Goal: Information Seeking & Learning: Learn about a topic

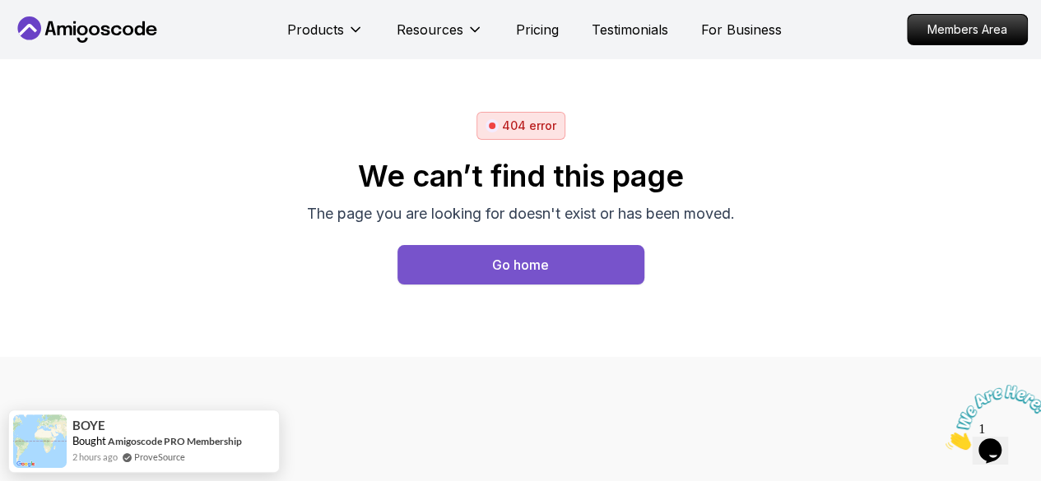
click at [515, 269] on div "Go home" at bounding box center [520, 265] width 57 height 20
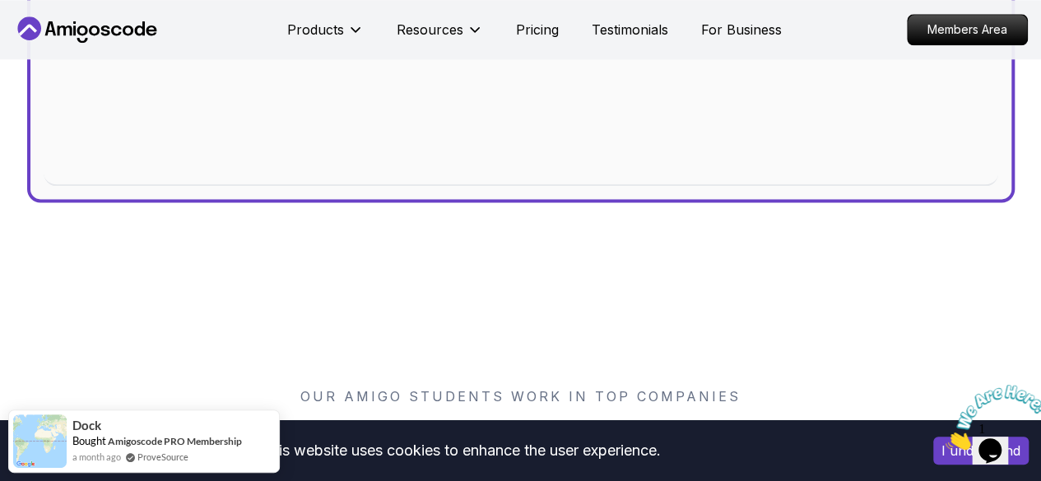
scroll to position [1234, 0]
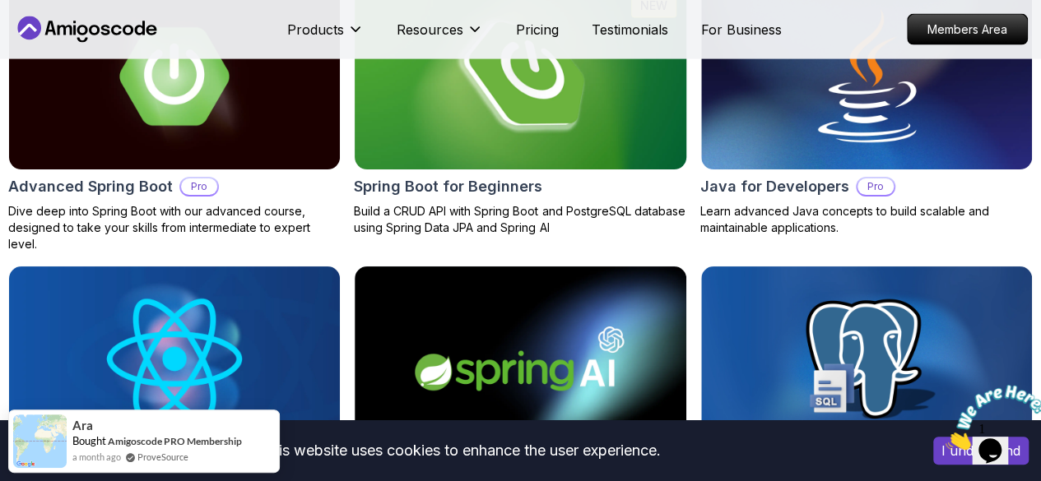
scroll to position [1810, 0]
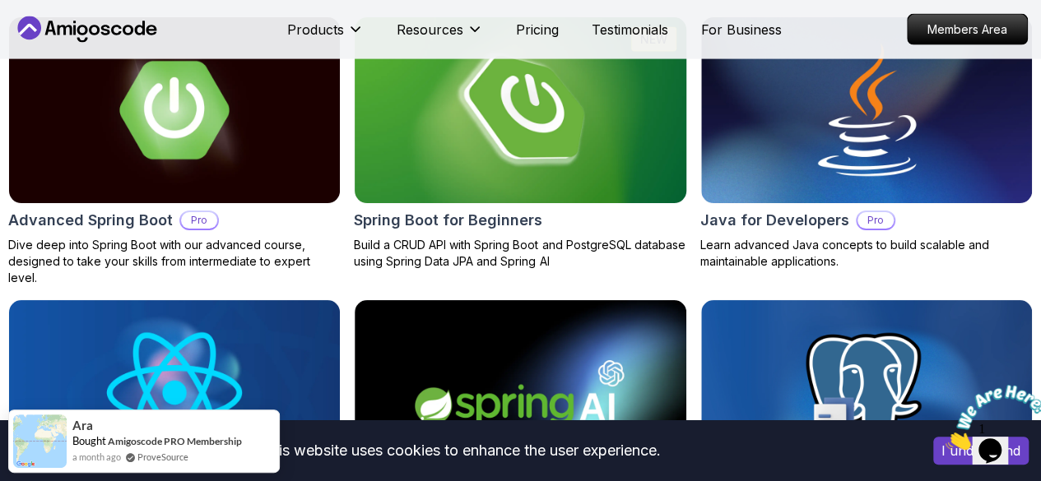
click at [463, 152] on img at bounding box center [519, 110] width 347 height 195
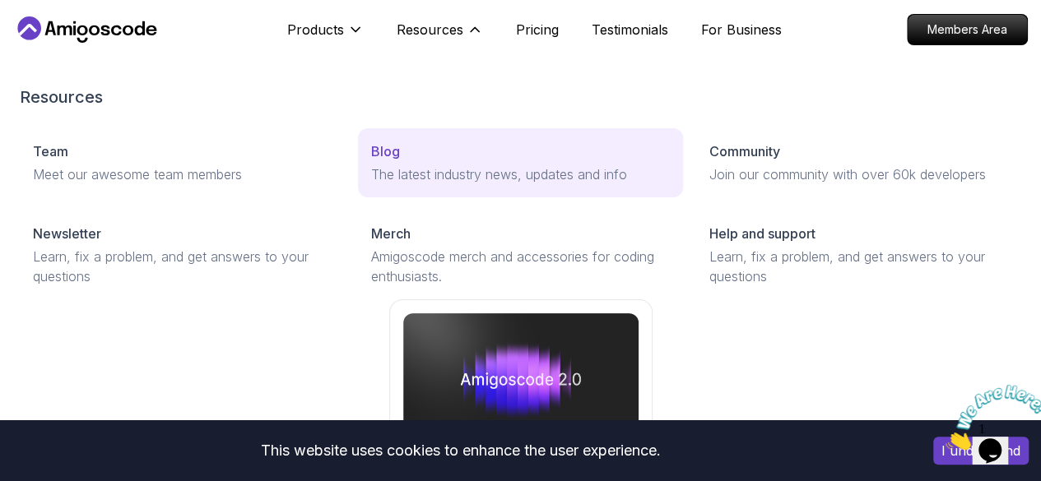
click at [371, 161] on div "Blog" at bounding box center [520, 152] width 299 height 20
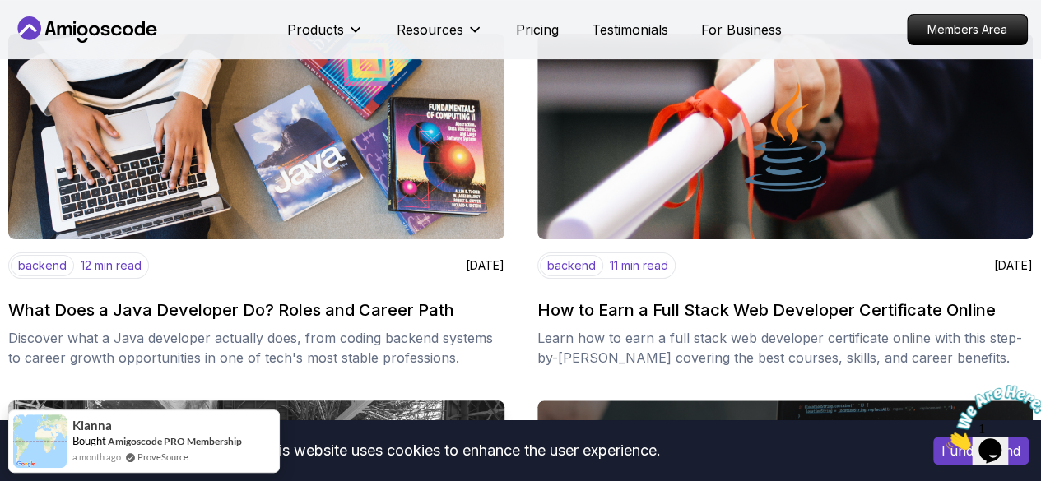
scroll to position [165, 0]
